Goal: Task Accomplishment & Management: Manage account settings

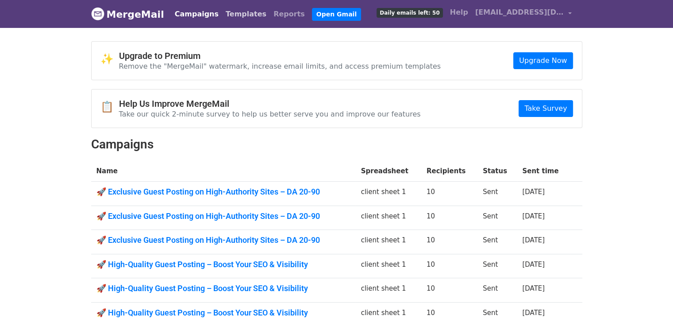
click at [231, 11] on link "Templates" at bounding box center [246, 14] width 48 height 18
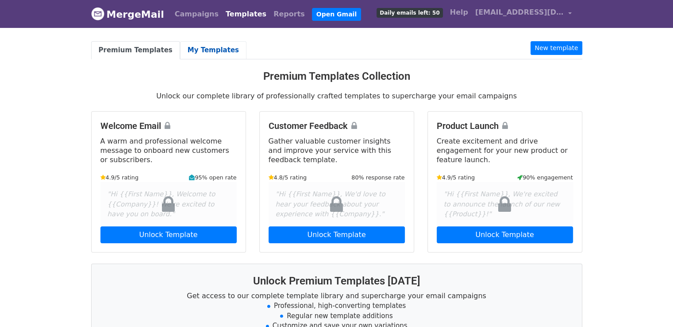
click at [211, 52] on link "My Templates" at bounding box center [213, 50] width 66 height 18
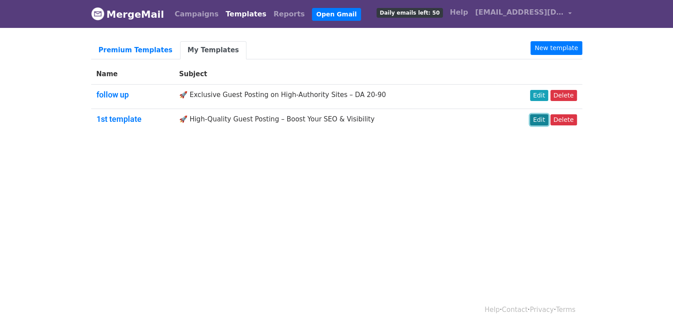
click at [536, 118] on link "Edit" at bounding box center [539, 119] width 18 height 11
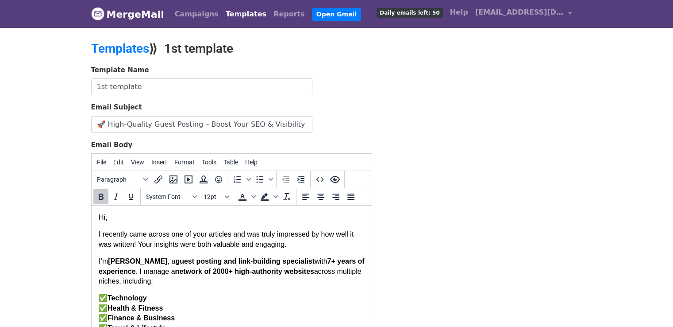
click at [142, 264] on strong "Ava Lucas" at bounding box center [137, 261] width 59 height 8
click at [128, 262] on p "I’m Francesca, a guest posting and link-building specialist with 7 + years of e…" at bounding box center [231, 271] width 266 height 30
click at [119, 262] on p "I’m Francesca, a guest posting and link-building specialist with 7 + years of e…" at bounding box center [231, 271] width 266 height 30
drag, startPoint x: 109, startPoint y: 261, endPoint x: 138, endPoint y: 264, distance: 28.4
click at [138, 264] on p "I’m Francesca, a guest posting and link-building specialist with 7 + years of e…" at bounding box center [231, 271] width 266 height 30
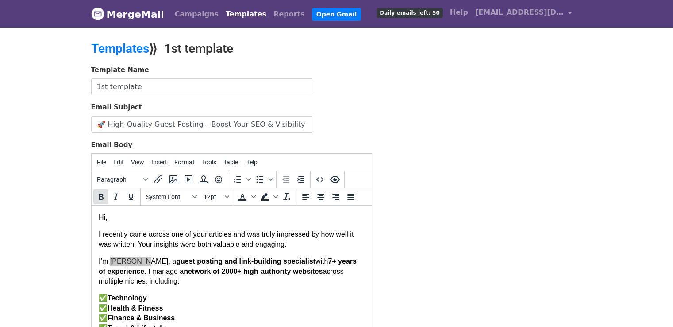
click at [101, 195] on icon "Bold" at bounding box center [101, 196] width 5 height 6
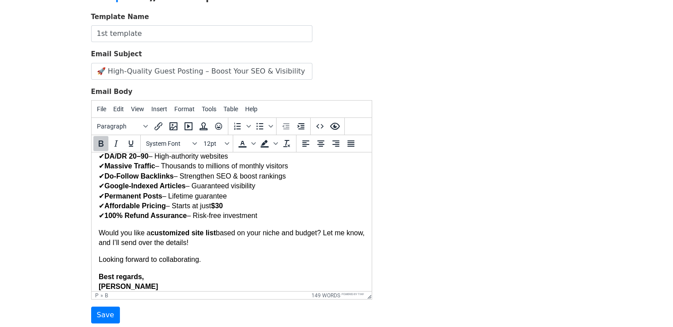
scroll to position [71, 0]
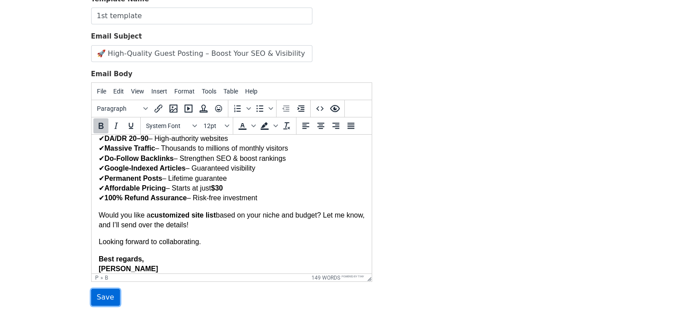
click at [115, 293] on input "Save" at bounding box center [105, 297] width 29 height 17
